Goal: Check status

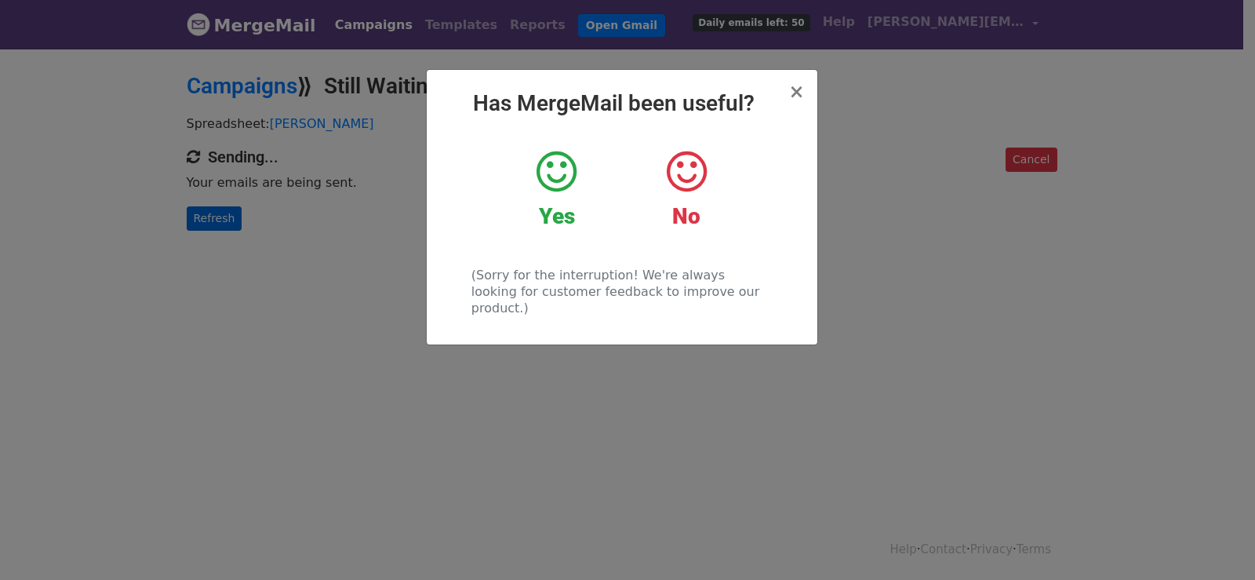
click at [234, 196] on div "× Has MergeMail been useful? Yes No (Sorry for the interruption! We're always l…" at bounding box center [627, 313] width 1255 height 533
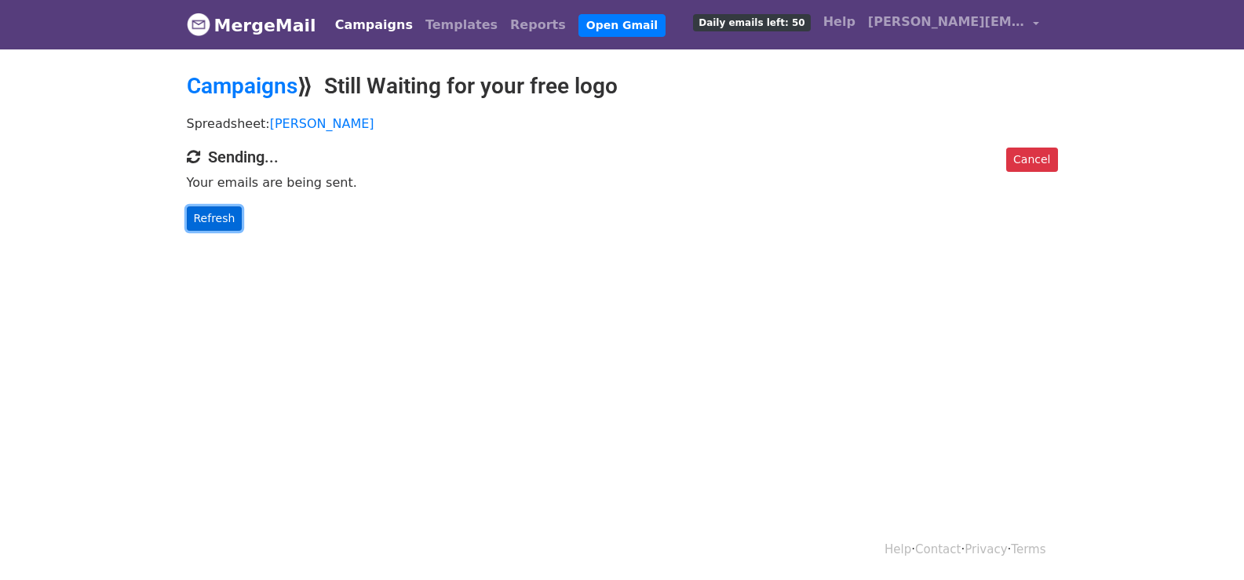
click at [204, 220] on link "Refresh" at bounding box center [215, 218] width 56 height 24
click at [203, 213] on link "Refresh" at bounding box center [215, 218] width 56 height 24
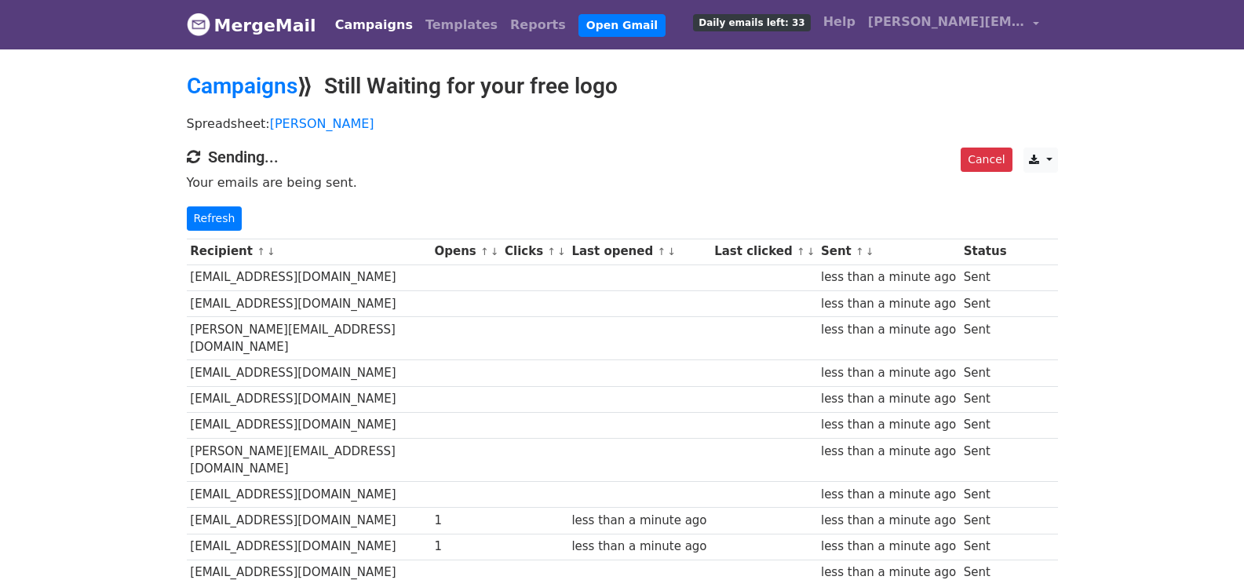
click at [214, 202] on div "Cancel CSV Excel Sending... Your emails are being sent. Refresh" at bounding box center [622, 188] width 894 height 83
click at [213, 217] on link "Refresh" at bounding box center [215, 218] width 56 height 24
